Goal: Task Accomplishment & Management: Complete application form

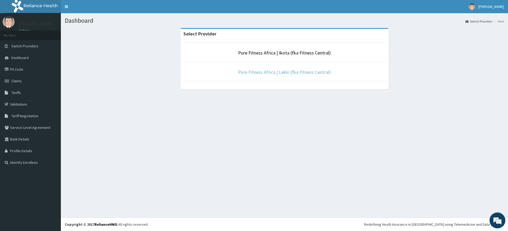
click at [269, 70] on link "Pure Fitness Africa | Lekki (fka Fitness Central)" at bounding box center [284, 72] width 93 height 6
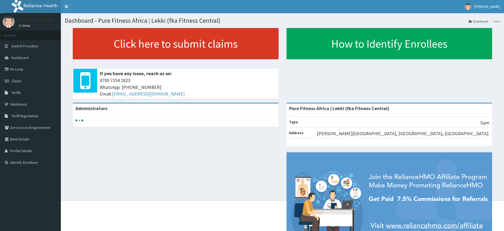
click at [204, 54] on link "Click here to submit claims" at bounding box center [176, 43] width 206 height 31
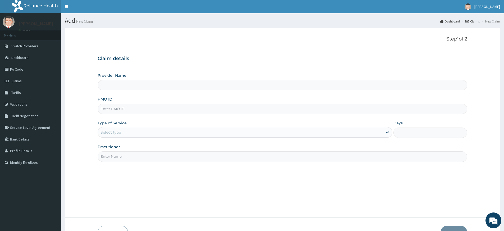
type input "Pure Fitness Africa | Lekki (fka Fitness Central)"
type input "1"
click at [138, 158] on input "Practitioner" at bounding box center [283, 156] width 370 height 10
type input "pure fitness africa"
click at [129, 109] on input "HMO ID" at bounding box center [283, 109] width 370 height 10
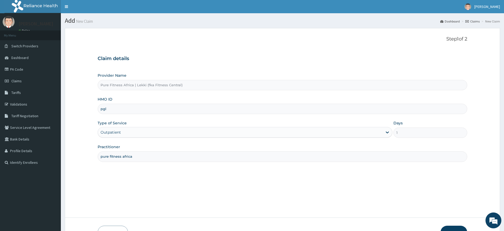
type input "PGL/10010/A"
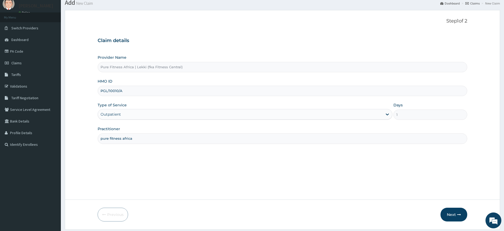
scroll to position [34, 0]
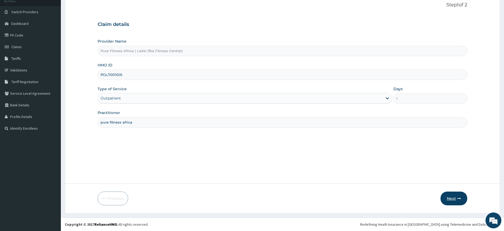
click at [459, 196] on button "Next" at bounding box center [454, 199] width 27 height 14
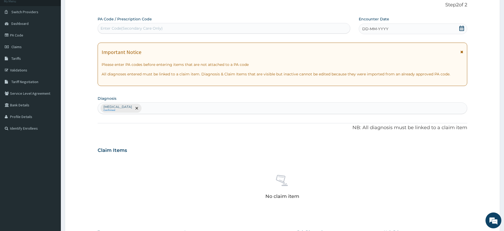
click at [464, 27] on icon at bounding box center [462, 28] width 5 height 5
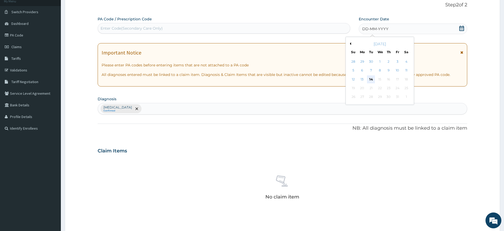
click at [371, 78] on div "14" at bounding box center [371, 79] width 8 height 8
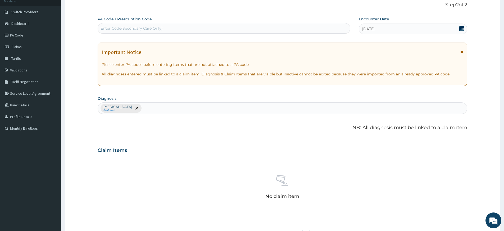
scroll to position [145, 0]
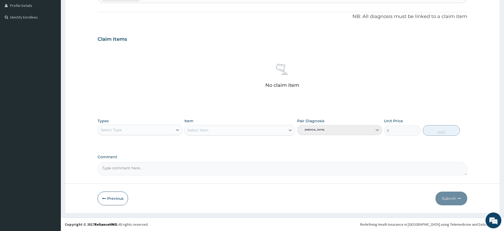
click at [142, 129] on div "Select Type" at bounding box center [135, 130] width 75 height 8
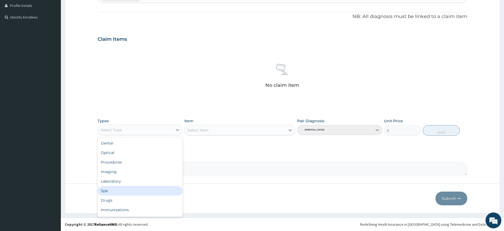
scroll to position [18, 0]
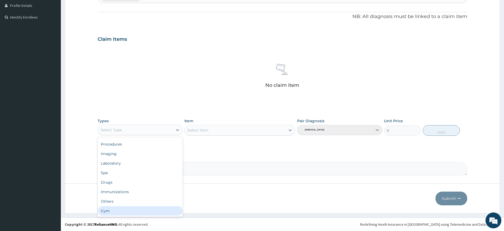
drag, startPoint x: 126, startPoint y: 215, endPoint x: 131, endPoint y: 208, distance: 8.5
click at [126, 215] on div "Gym" at bounding box center [140, 211] width 85 height 10
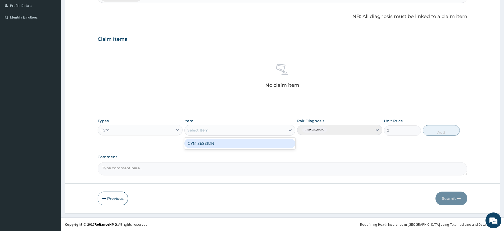
click at [267, 128] on div "Select Item" at bounding box center [235, 130] width 101 height 8
drag, startPoint x: 268, startPoint y: 143, endPoint x: 463, endPoint y: 128, distance: 195.9
click at [268, 143] on div "GYM SESSION" at bounding box center [240, 144] width 111 height 10
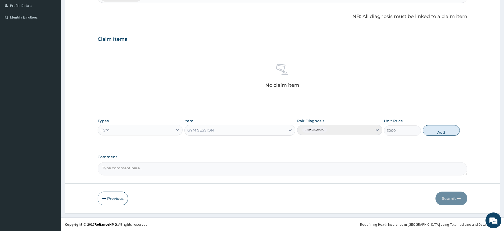
click at [448, 130] on button "Add" at bounding box center [441, 130] width 37 height 11
type input "0"
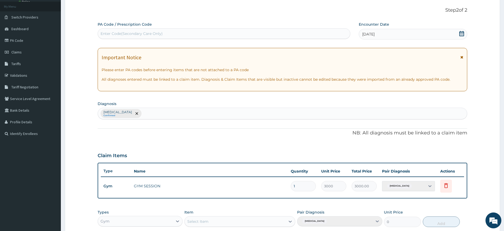
scroll to position [0, 0]
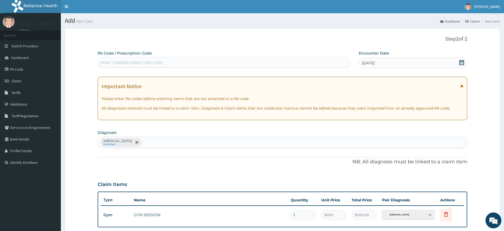
click at [293, 62] on div "Enter Code(Secondary Care Only)" at bounding box center [224, 62] width 252 height 8
type input "PA/EC6A04"
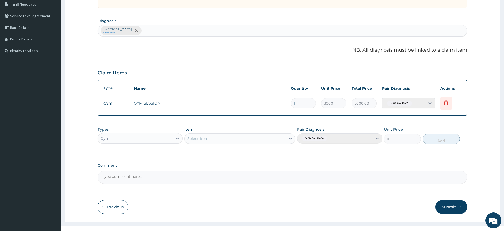
scroll to position [120, 0]
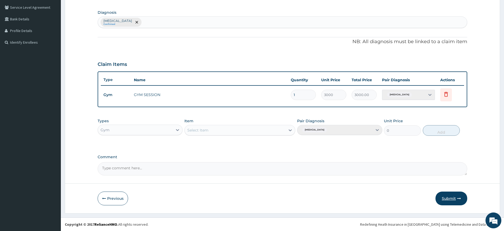
click at [460, 197] on icon "button" at bounding box center [459, 199] width 4 height 4
